Goal: Navigation & Orientation: Find specific page/section

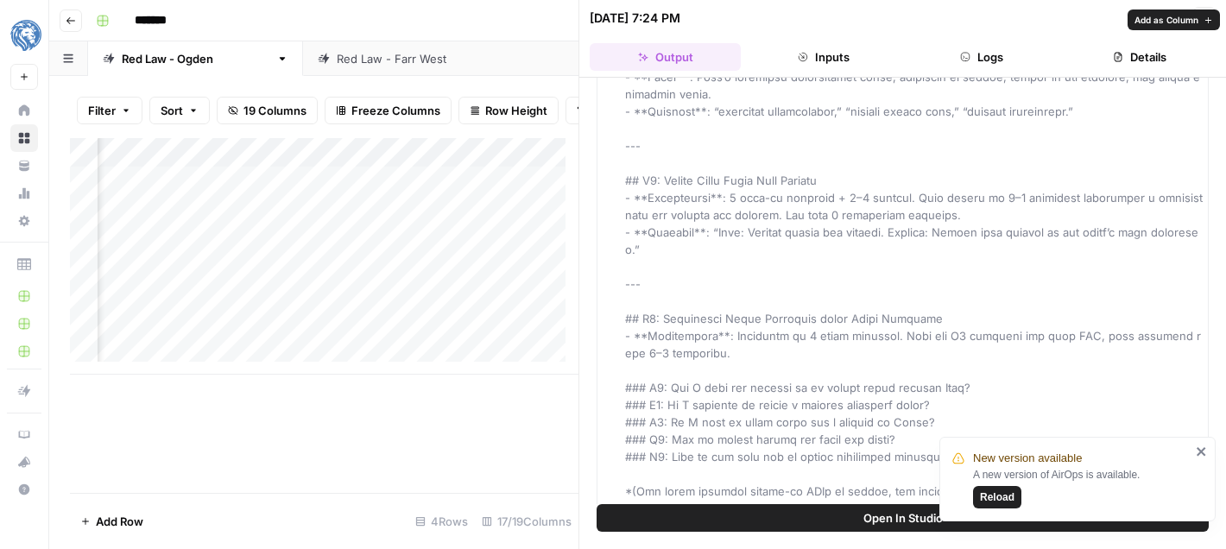
scroll to position [3714, 0]
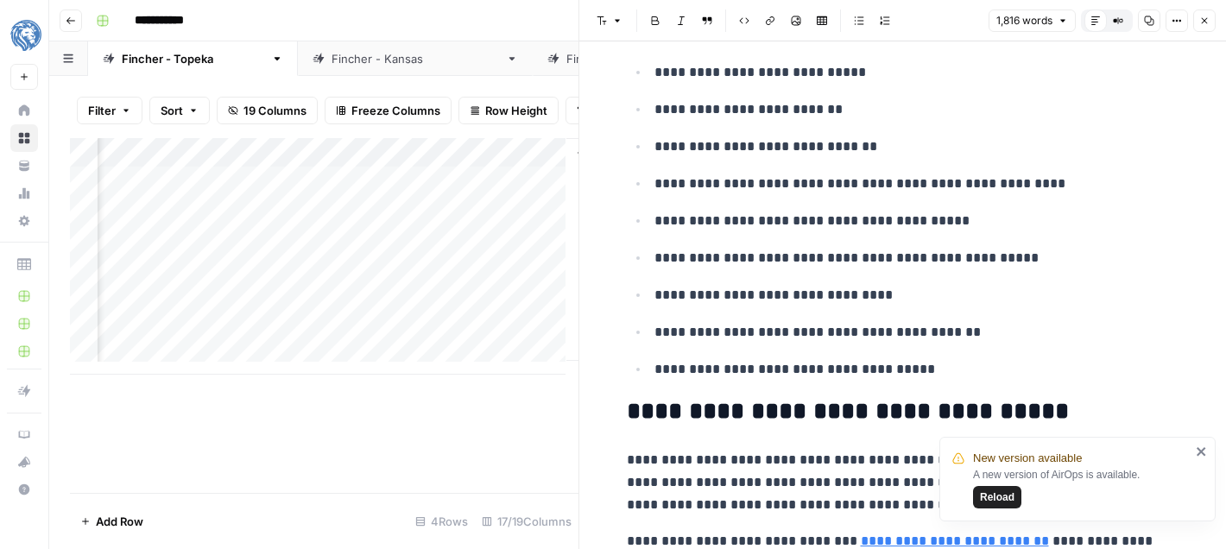
scroll to position [0, 2522]
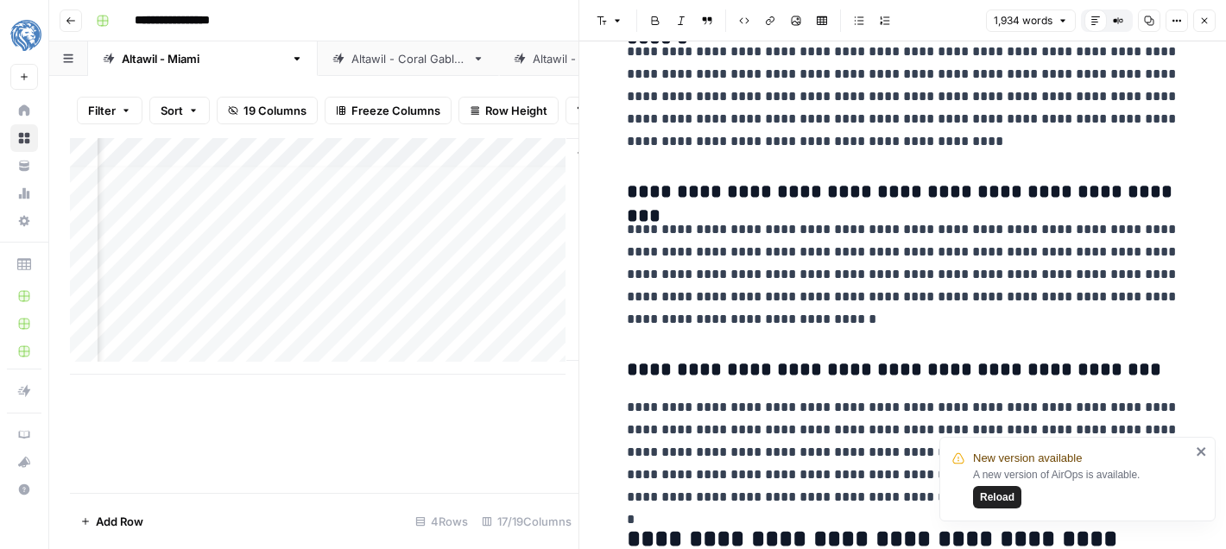
scroll to position [4596, 0]
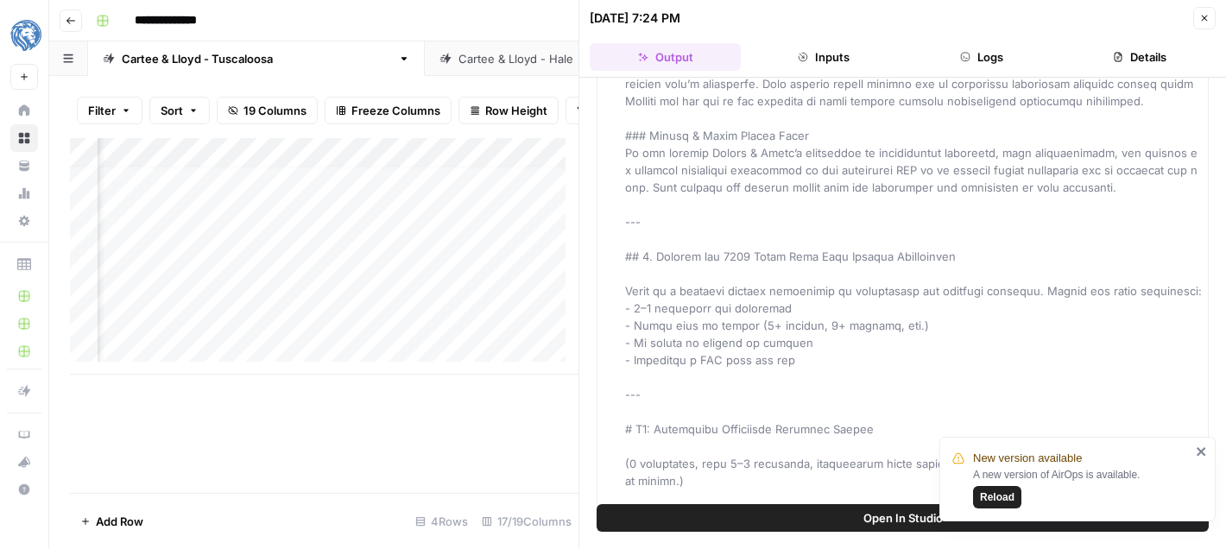
scroll to position [3617, 0]
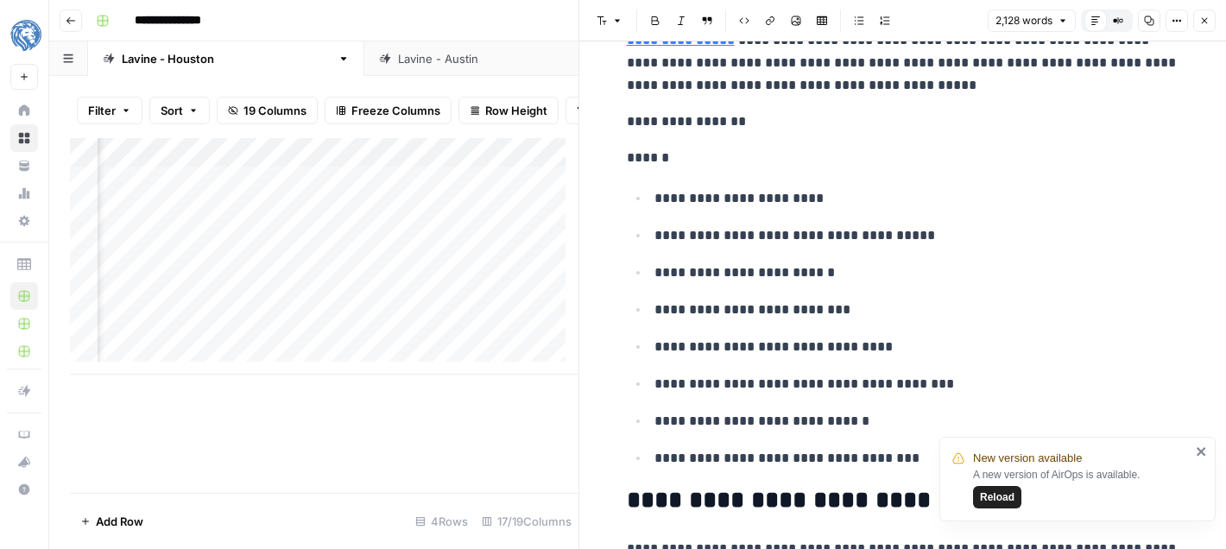
scroll to position [0, 2483]
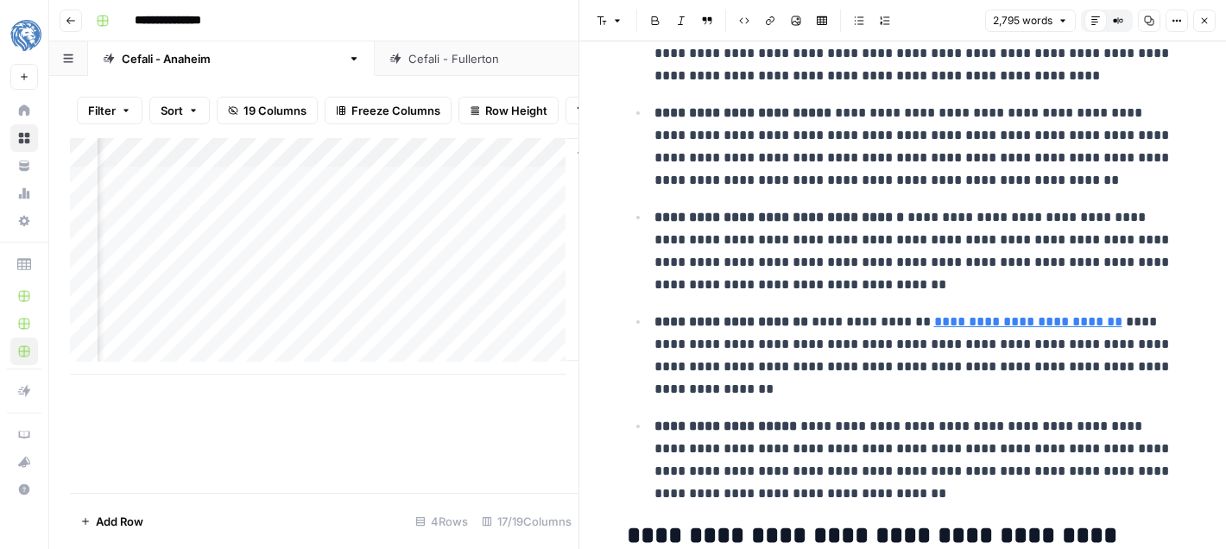
scroll to position [2000, 0]
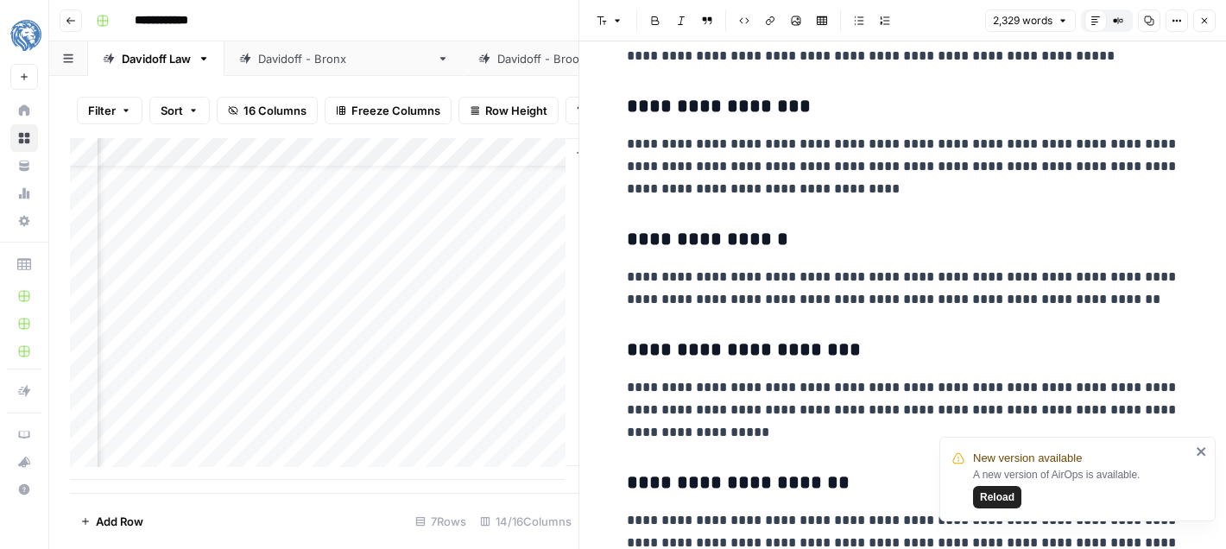
scroll to position [2769, 0]
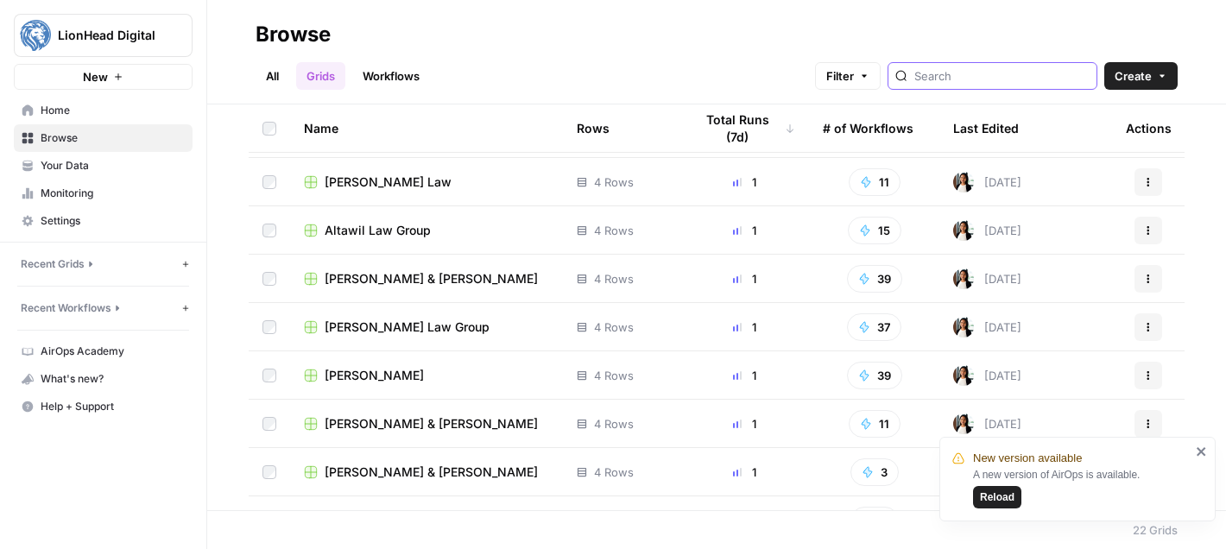
scroll to position [247, 0]
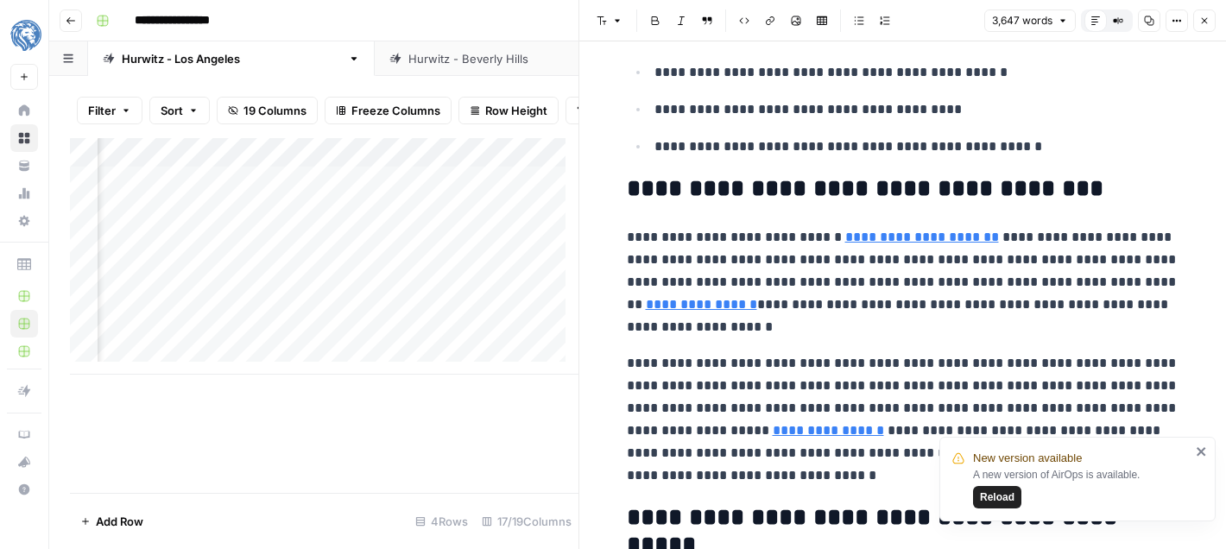
scroll to position [1801, 0]
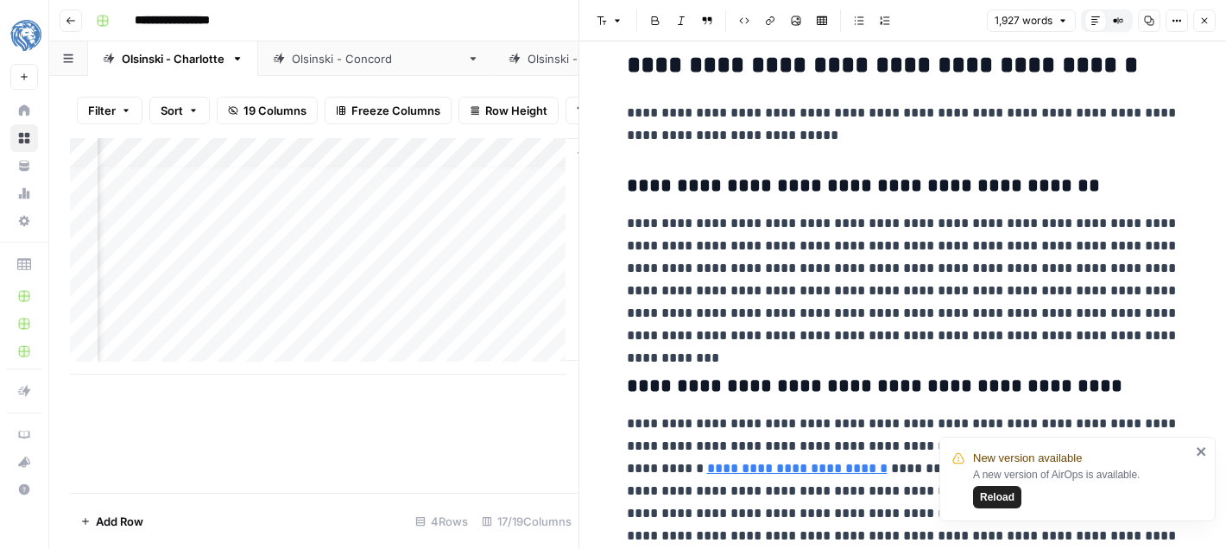
scroll to position [4678, 0]
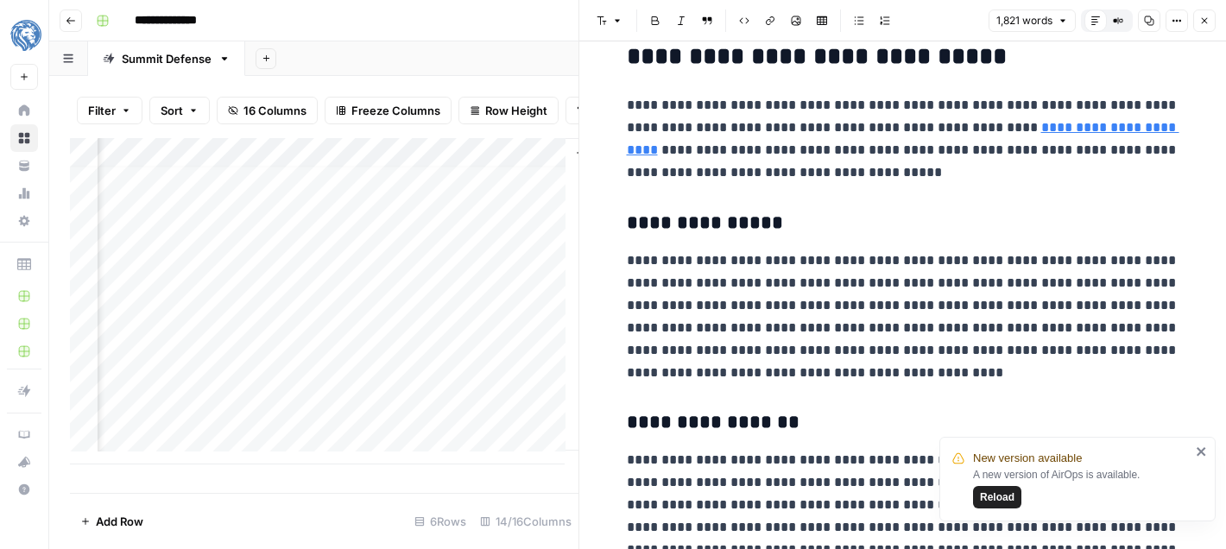
scroll to position [2531, 0]
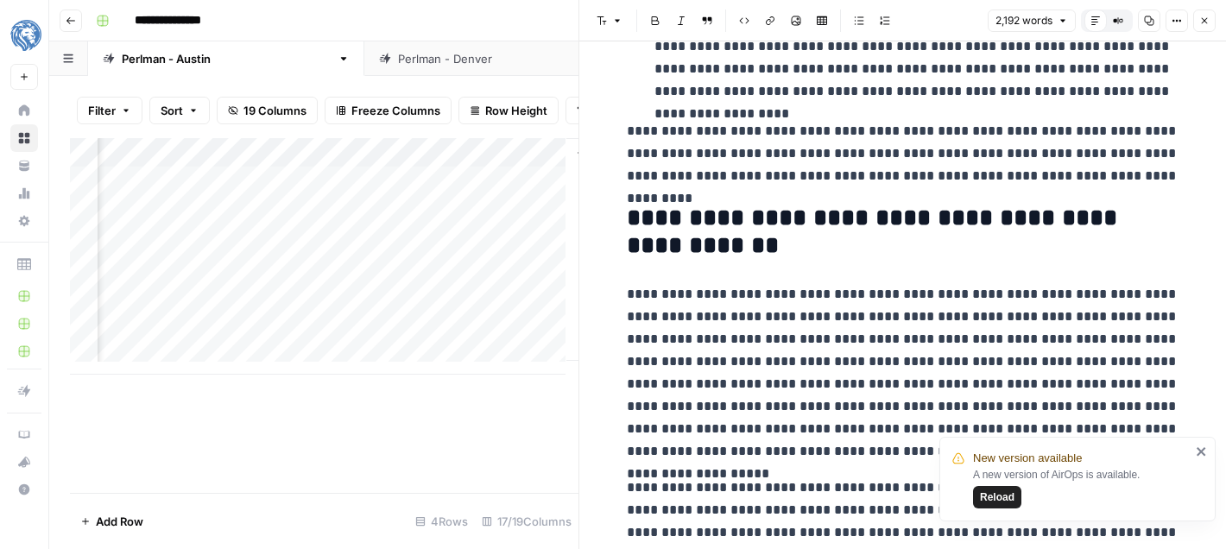
scroll to position [2417, 0]
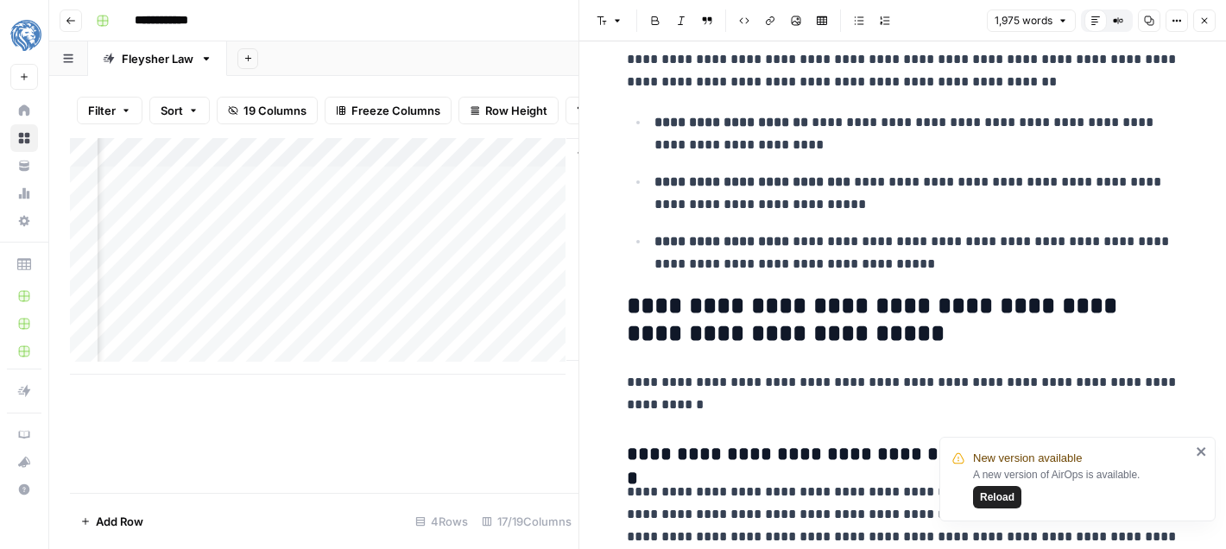
scroll to position [0, 2522]
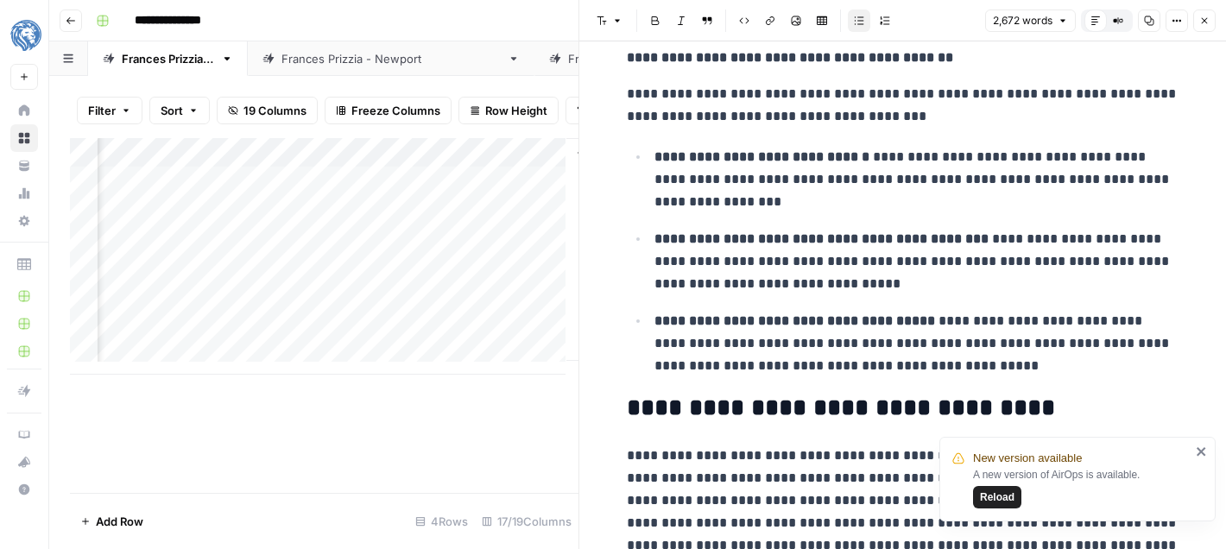
scroll to position [4191, 0]
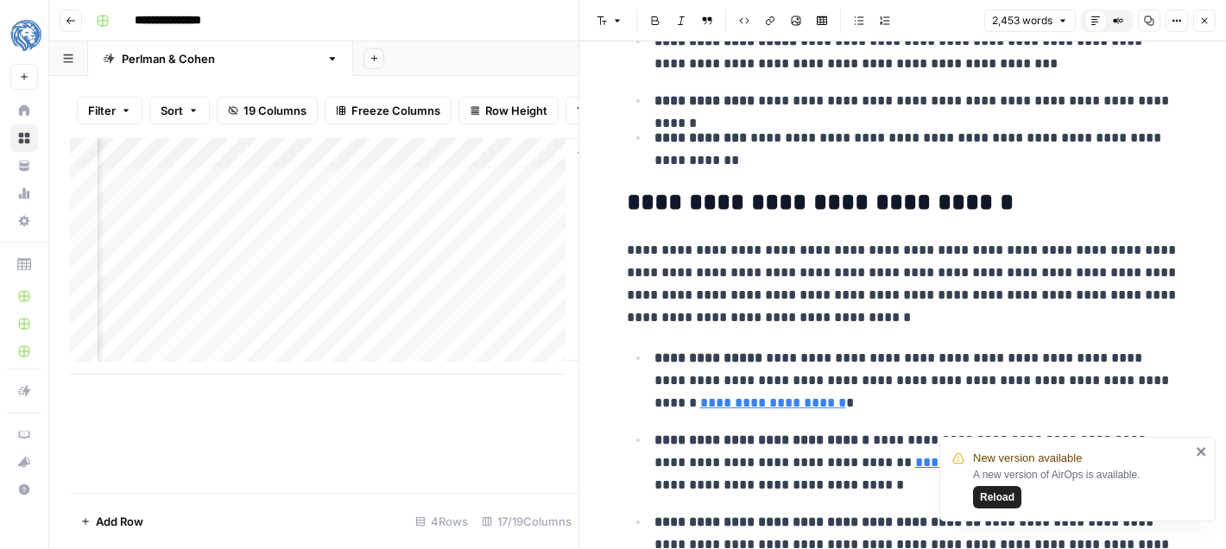
scroll to position [1724, 0]
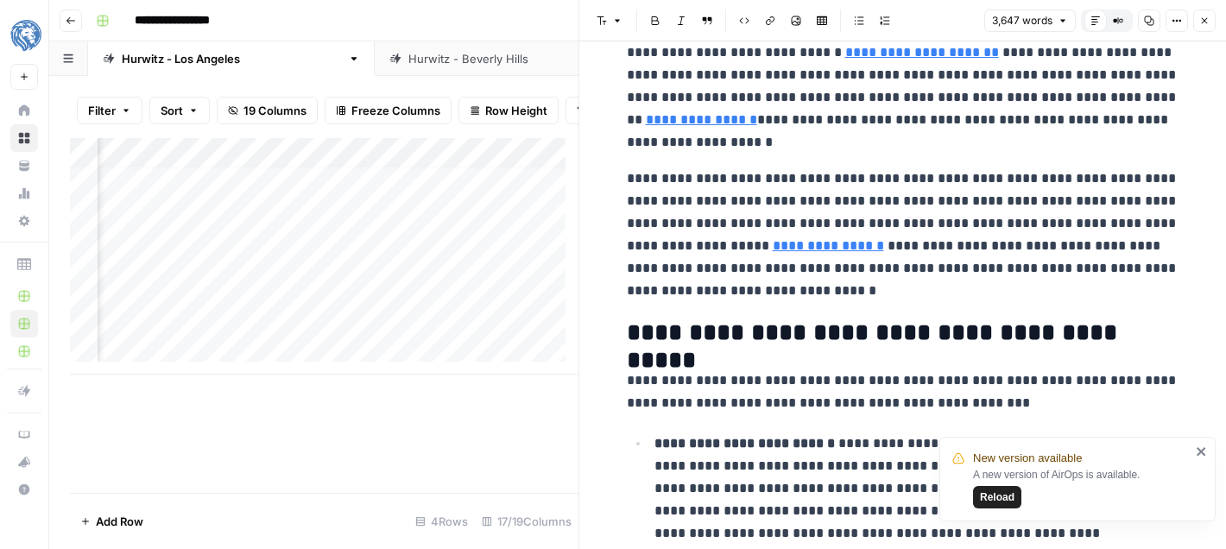
scroll to position [13, 2483]
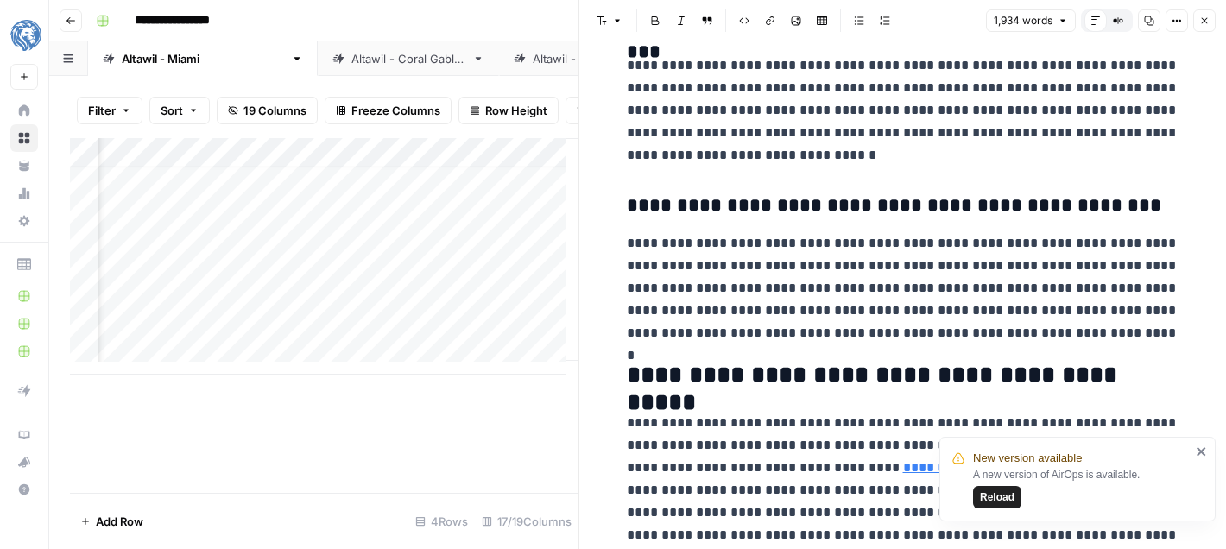
scroll to position [4757, 0]
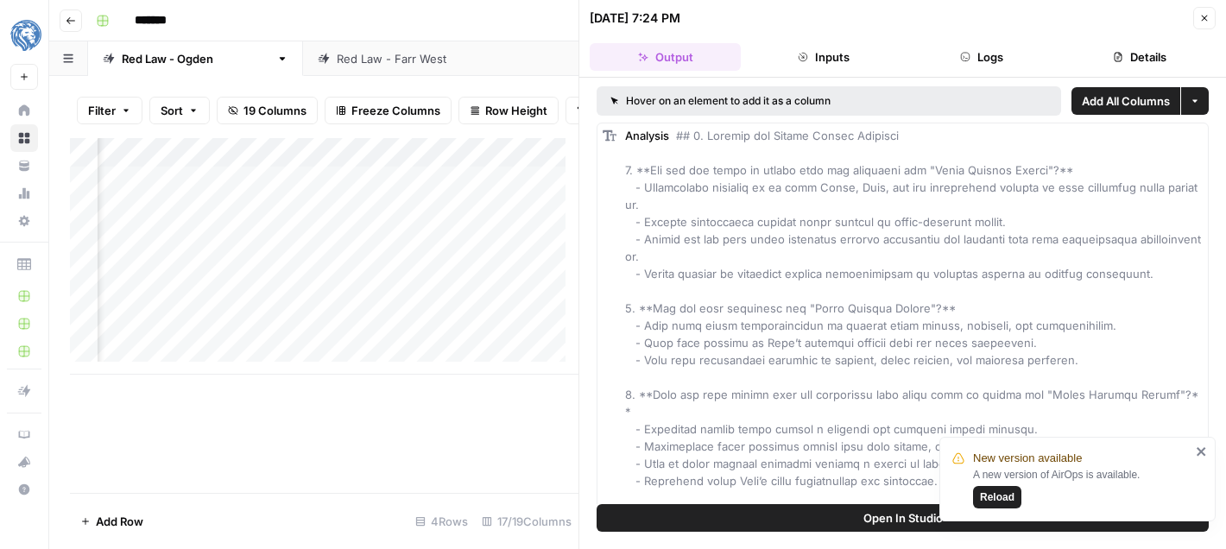
scroll to position [3714, 0]
